Goal: Information Seeking & Learning: Check status

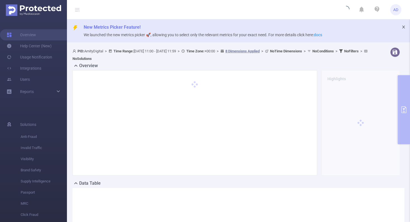
click at [404, 26] on icon "icon: close" at bounding box center [404, 27] width 4 height 4
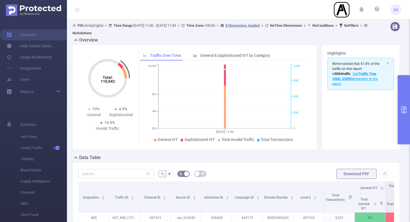
click at [299, 8] on header "AD" at bounding box center [205, 10] width 410 height 20
click at [246, 7] on header "AD" at bounding box center [205, 10] width 410 height 20
click at [241, 15] on header "AD" at bounding box center [205, 10] width 410 height 20
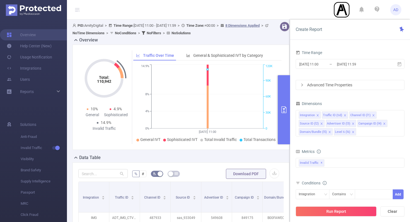
click at [271, 8] on header "AD" at bounding box center [205, 10] width 410 height 20
click at [285, 13] on header "AD" at bounding box center [205, 10] width 410 height 20
click at [396, 213] on button "Clear" at bounding box center [392, 212] width 24 height 10
click at [402, 28] on icon at bounding box center [402, 30] width 6 height 6
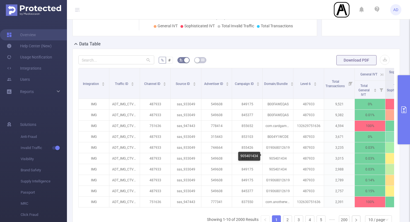
scroll to position [113, 0]
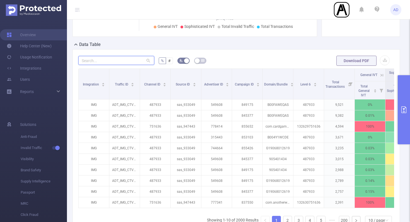
click at [119, 64] on input "text" at bounding box center [116, 60] width 76 height 9
paste input "944388"
type input "944388"
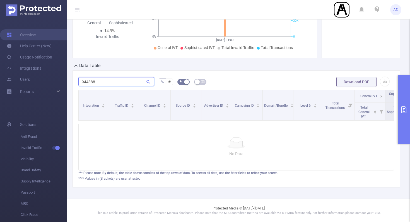
click at [126, 81] on input "944388" at bounding box center [116, 81] width 76 height 9
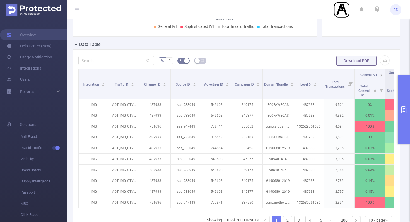
click at [254, 59] on form "% # Download PDF" at bounding box center [236, 60] width 316 height 11
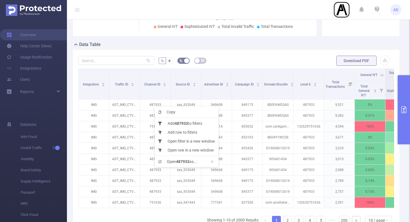
click at [155, 107] on div "Copy Add 487933 to filters Add row to filters Open filter in a new window Open …" at bounding box center [187, 137] width 64 height 61
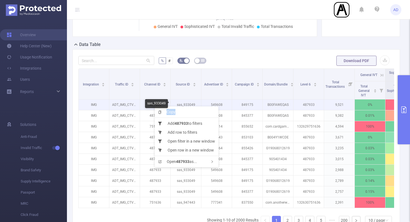
click at [188, 104] on p "sas_933049" at bounding box center [186, 105] width 30 height 11
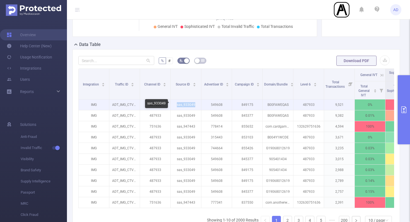
click at [196, 104] on p "sas_933049" at bounding box center [186, 105] width 30 height 11
drag, startPoint x: 196, startPoint y: 104, endPoint x: 184, endPoint y: 104, distance: 12.3
click at [184, 104] on p "sas_933049" at bounding box center [186, 105] width 30 height 11
copy p "933049"
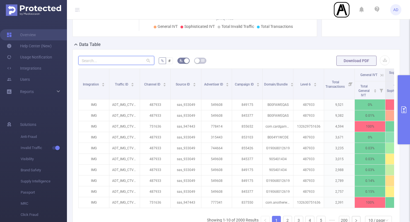
click at [112, 57] on input "text" at bounding box center [116, 60] width 76 height 9
paste input "933049"
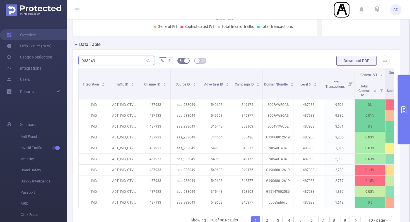
type input "933049"
click at [156, 46] on div "Data Table" at bounding box center [239, 45] width 332 height 8
click at [128, 60] on input "933049" at bounding box center [116, 60] width 76 height 9
click at [122, 63] on input "933049" at bounding box center [116, 60] width 76 height 9
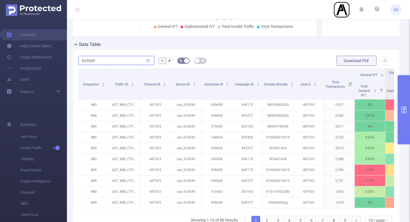
click at [122, 63] on input "933049" at bounding box center [116, 60] width 76 height 9
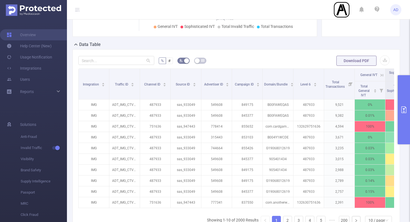
click at [241, 50] on div "% # Download PDF Integration Traffic ID Channel ID Source ID Advertiser ID Camp…" at bounding box center [236, 147] width 327 height 197
click at [132, 59] on input "text" at bounding box center [116, 60] width 76 height 9
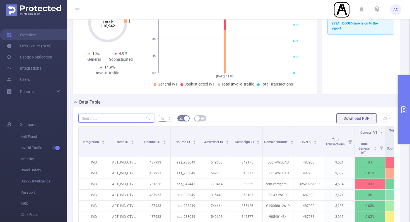
scroll to position [0, 0]
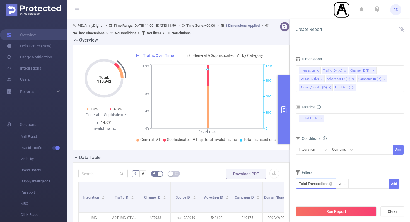
click at [318, 182] on input "text" at bounding box center [316, 184] width 40 height 10
click at [353, 173] on div "Filters" at bounding box center [350, 173] width 109 height 9
click at [317, 148] on div "Integration" at bounding box center [309, 149] width 20 height 9
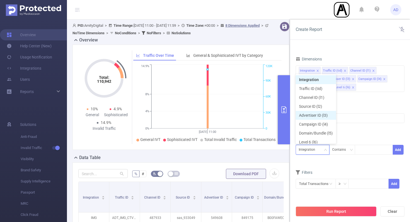
scroll to position [3, 0]
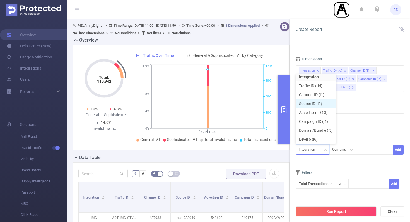
click at [310, 104] on li "Source ID (l2)" at bounding box center [316, 103] width 40 height 9
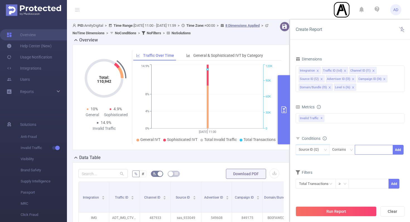
click at [363, 152] on div at bounding box center [374, 149] width 32 height 9
paste input "944388"
type input "944388"
click at [367, 161] on li "944388" at bounding box center [374, 161] width 38 height 9
click at [338, 170] on div "Filters" at bounding box center [350, 173] width 109 height 9
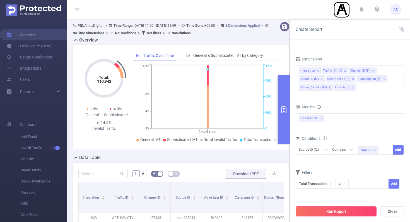
click at [354, 212] on button "Run Report" at bounding box center [336, 212] width 81 height 10
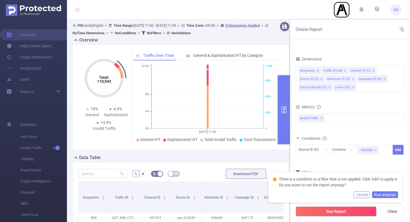
click at [366, 193] on button "Cancel" at bounding box center [362, 195] width 16 height 7
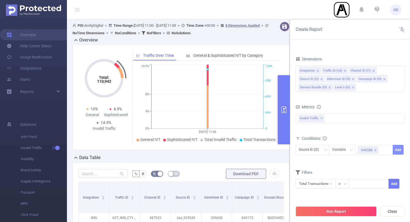
click at [398, 149] on button "Add" at bounding box center [398, 150] width 11 height 10
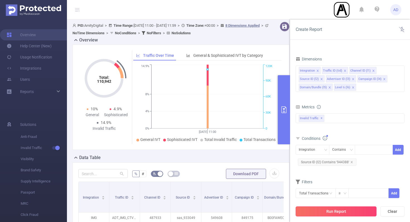
click at [338, 211] on button "Run Report" at bounding box center [336, 212] width 81 height 10
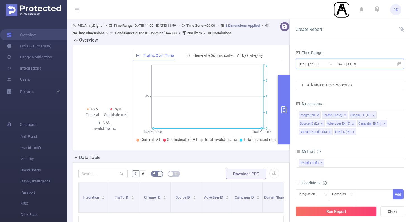
click at [397, 65] on icon at bounding box center [399, 64] width 5 height 5
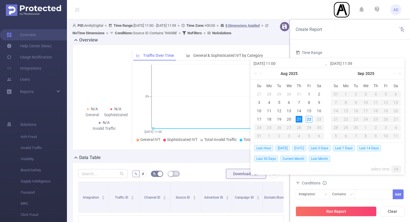
click at [302, 148] on span "Yesterday" at bounding box center [299, 148] width 14 height 6
type input "2025-08-21 00:00"
type input "2025-08-21 23:59"
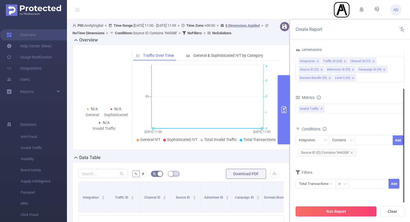
click at [343, 214] on button "Run Report" at bounding box center [336, 212] width 81 height 10
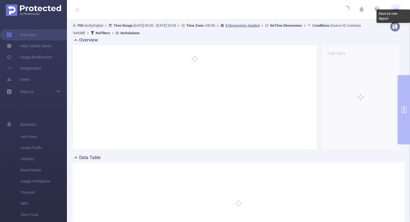
click at [395, 27] on button "button" at bounding box center [395, 27] width 10 height 10
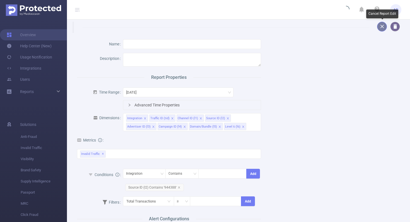
click at [384, 26] on button "button" at bounding box center [382, 27] width 10 height 10
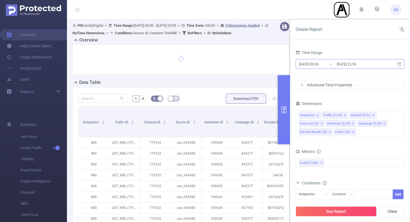
click at [349, 64] on input "2025-08-21 23:59" at bounding box center [358, 65] width 45 height 8
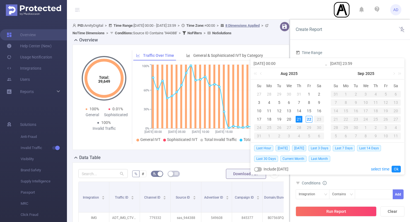
click at [346, 37] on div "Create Report" at bounding box center [350, 30] width 120 height 20
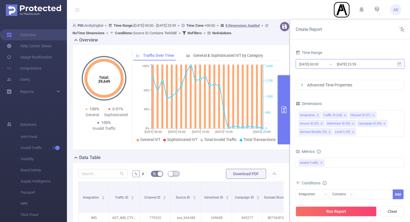
click at [324, 64] on input "2025-08-21 00:00" at bounding box center [321, 65] width 45 height 8
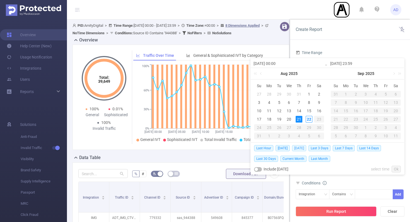
click at [297, 148] on span "Yesterday" at bounding box center [299, 148] width 14 height 6
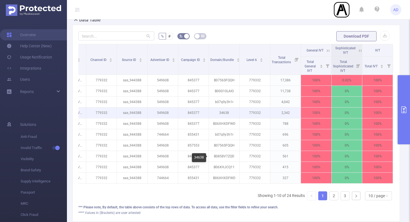
scroll to position [172, 0]
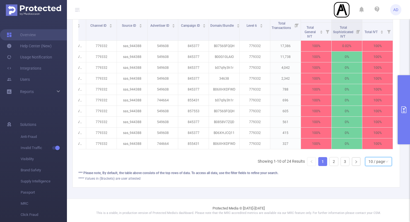
click at [378, 163] on div "10 / page" at bounding box center [376, 162] width 16 height 8
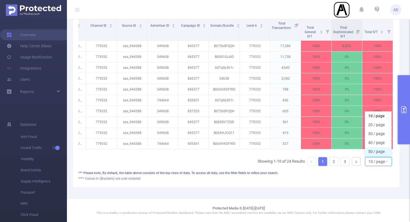
click at [380, 151] on li "50 / page" at bounding box center [378, 151] width 27 height 9
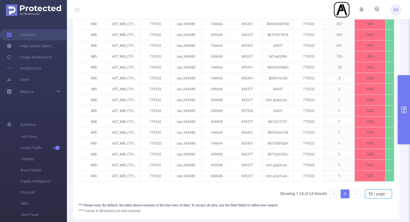
scroll to position [324, 0]
